Goal: Information Seeking & Learning: Learn about a topic

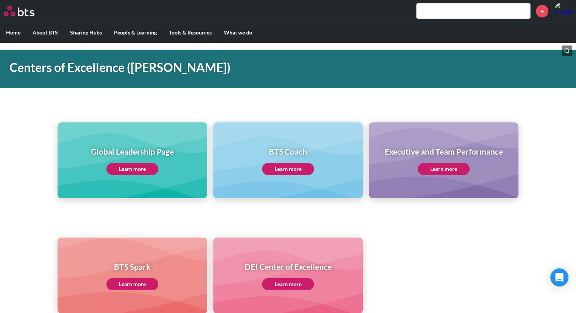
scroll to position [76, 0]
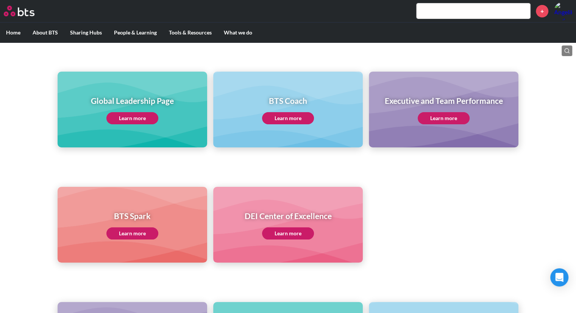
click at [134, 117] on link "Learn more" at bounding box center [132, 118] width 52 height 12
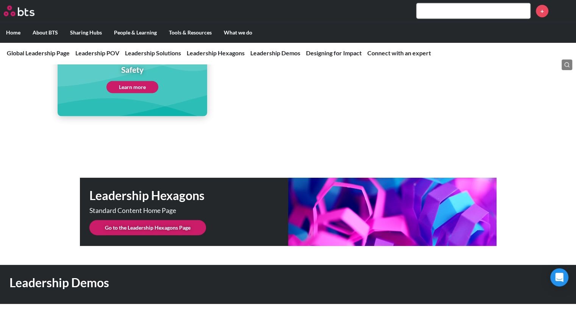
scroll to position [1894, 0]
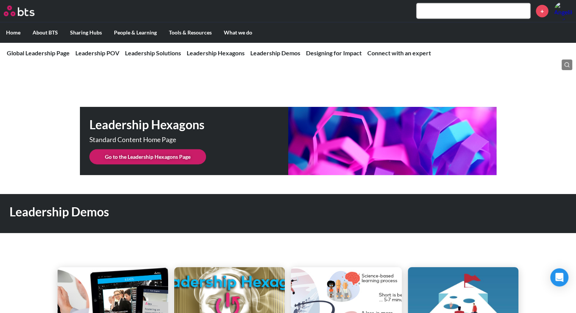
click at [142, 152] on link "Go to the Leadership Hexagons Page" at bounding box center [147, 156] width 117 height 15
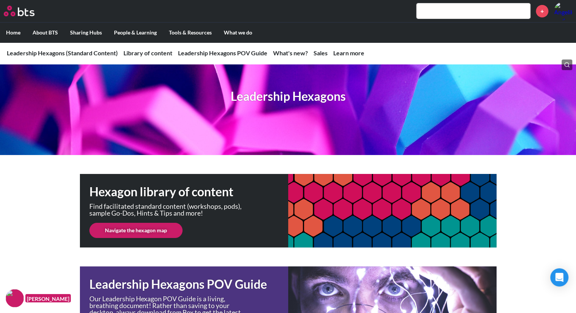
scroll to position [114, 0]
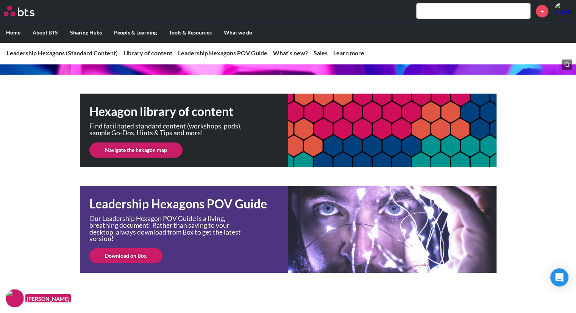
click at [125, 258] on link "Download on Box" at bounding box center [125, 255] width 73 height 15
click at [130, 147] on link "Navigate the hexagon map" at bounding box center [135, 149] width 93 height 15
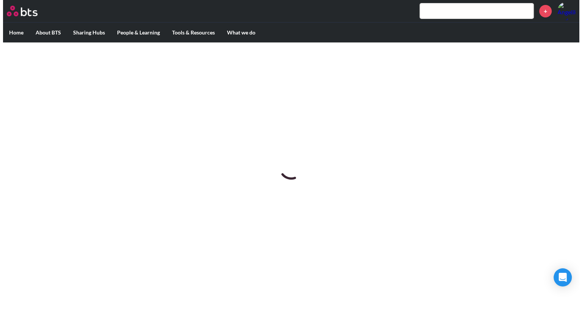
scroll to position [0, 0]
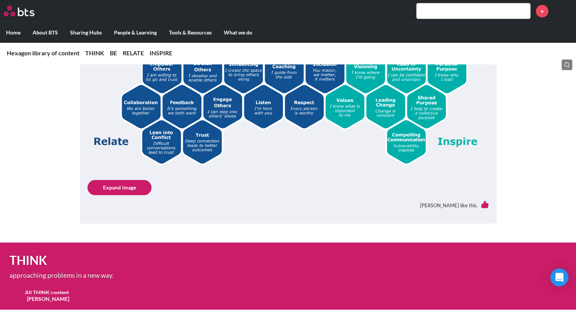
scroll to position [151, 0]
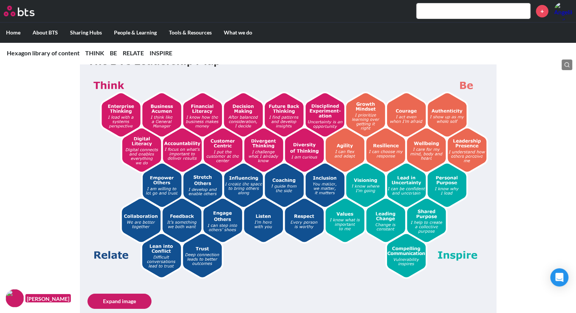
click at [116, 112] on img at bounding box center [287, 177] width 401 height 202
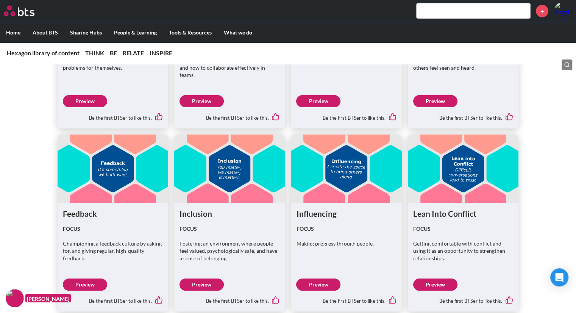
scroll to position [1818, 0]
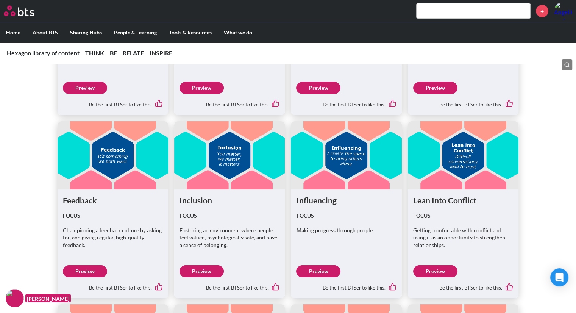
click at [318, 265] on link "Preview" at bounding box center [318, 271] width 44 height 12
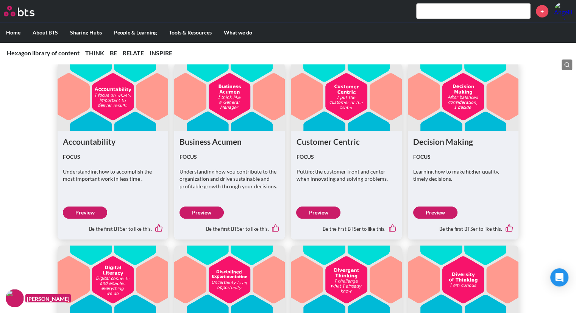
scroll to position [530, 0]
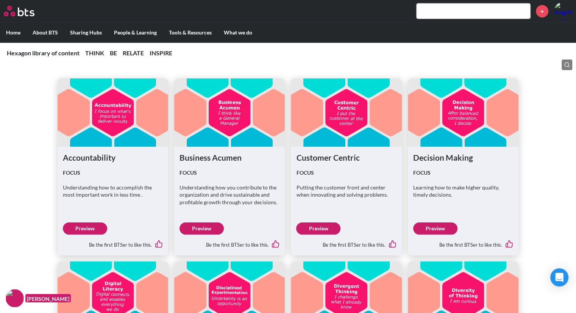
click at [436, 226] on link "Preview" at bounding box center [435, 228] width 44 height 12
